Goal: Complete application form

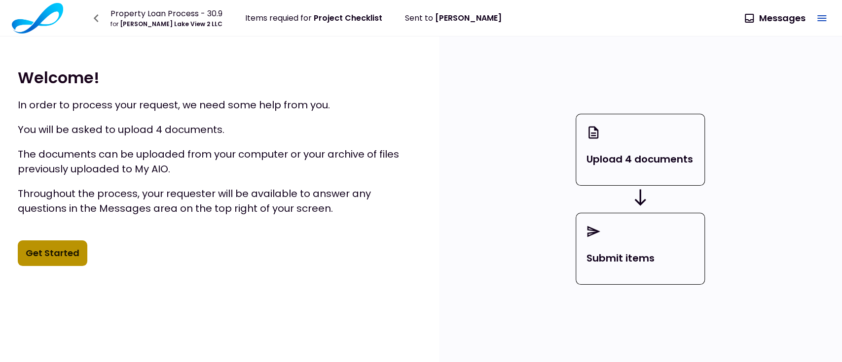
click at [63, 251] on button "Get Started" at bounding box center [53, 254] width 70 height 26
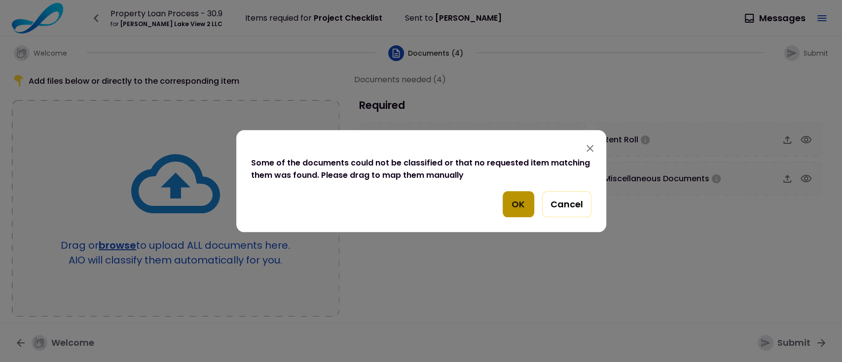
click at [519, 205] on button "OK" at bounding box center [518, 204] width 32 height 27
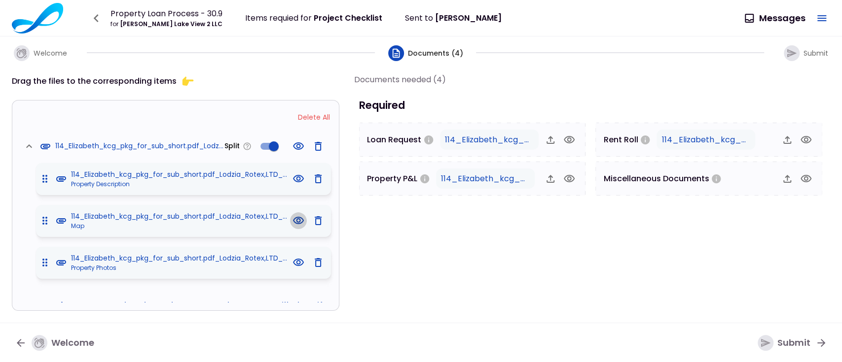
click at [293, 219] on icon "button" at bounding box center [298, 221] width 12 height 12
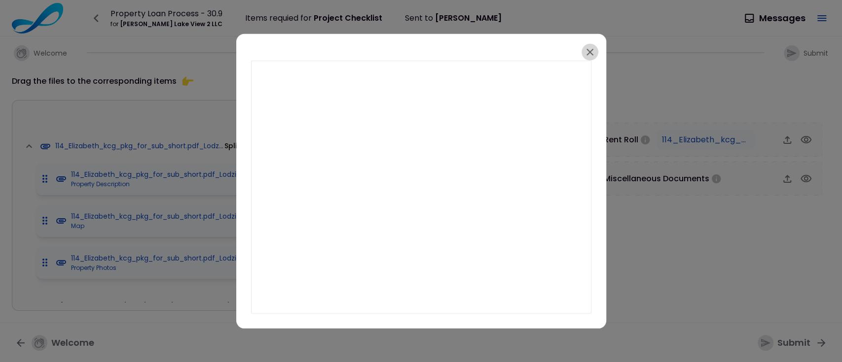
click at [589, 53] on icon "button" at bounding box center [589, 51] width 7 height 7
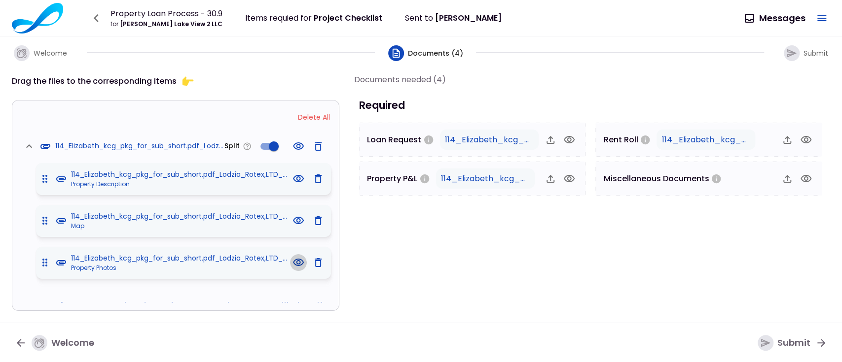
click at [296, 264] on icon "button" at bounding box center [298, 262] width 11 height 7
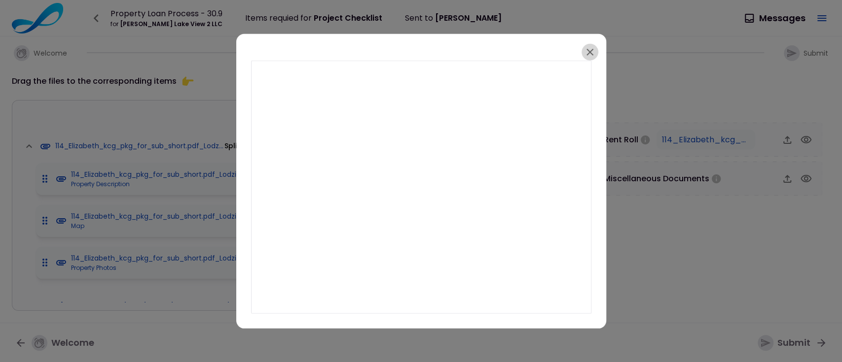
click at [591, 50] on icon "button" at bounding box center [589, 51] width 7 height 7
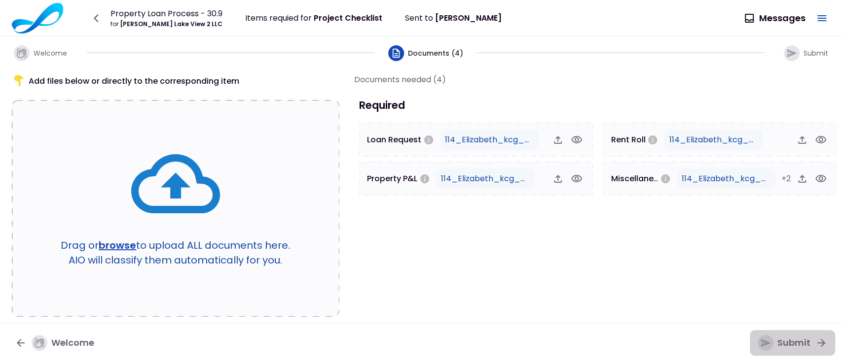
click at [792, 340] on div "Submit" at bounding box center [783, 343] width 53 height 16
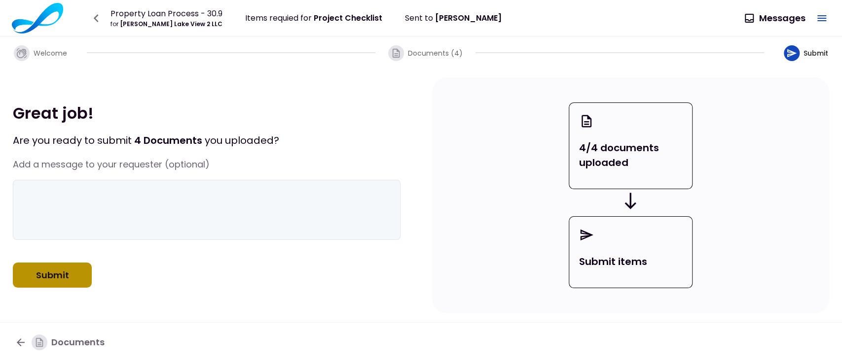
click at [62, 288] on button "Submit" at bounding box center [52, 276] width 79 height 26
